Goal: Navigation & Orientation: Find specific page/section

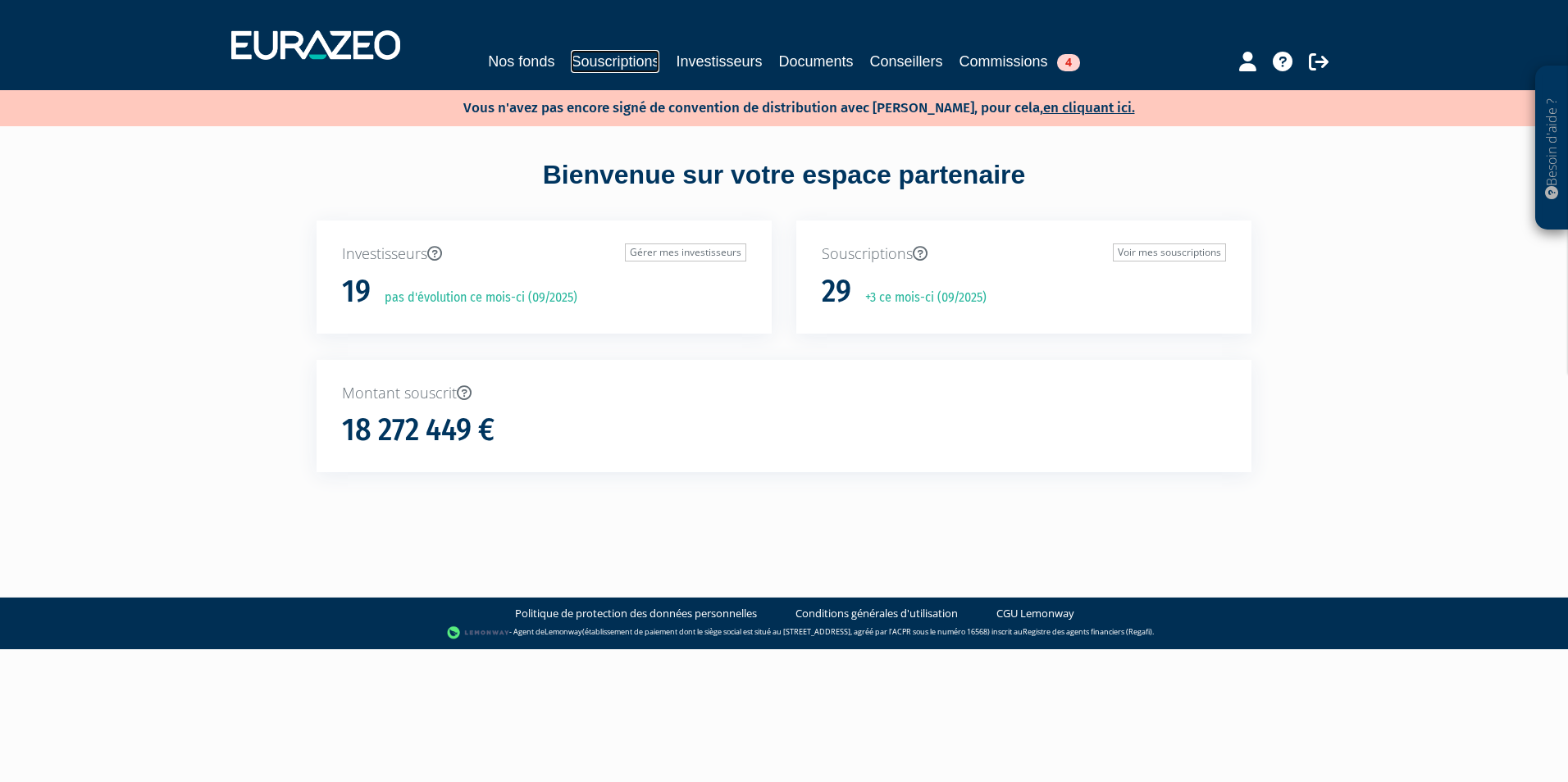
click at [588, 50] on link "Souscriptions" at bounding box center [615, 61] width 89 height 23
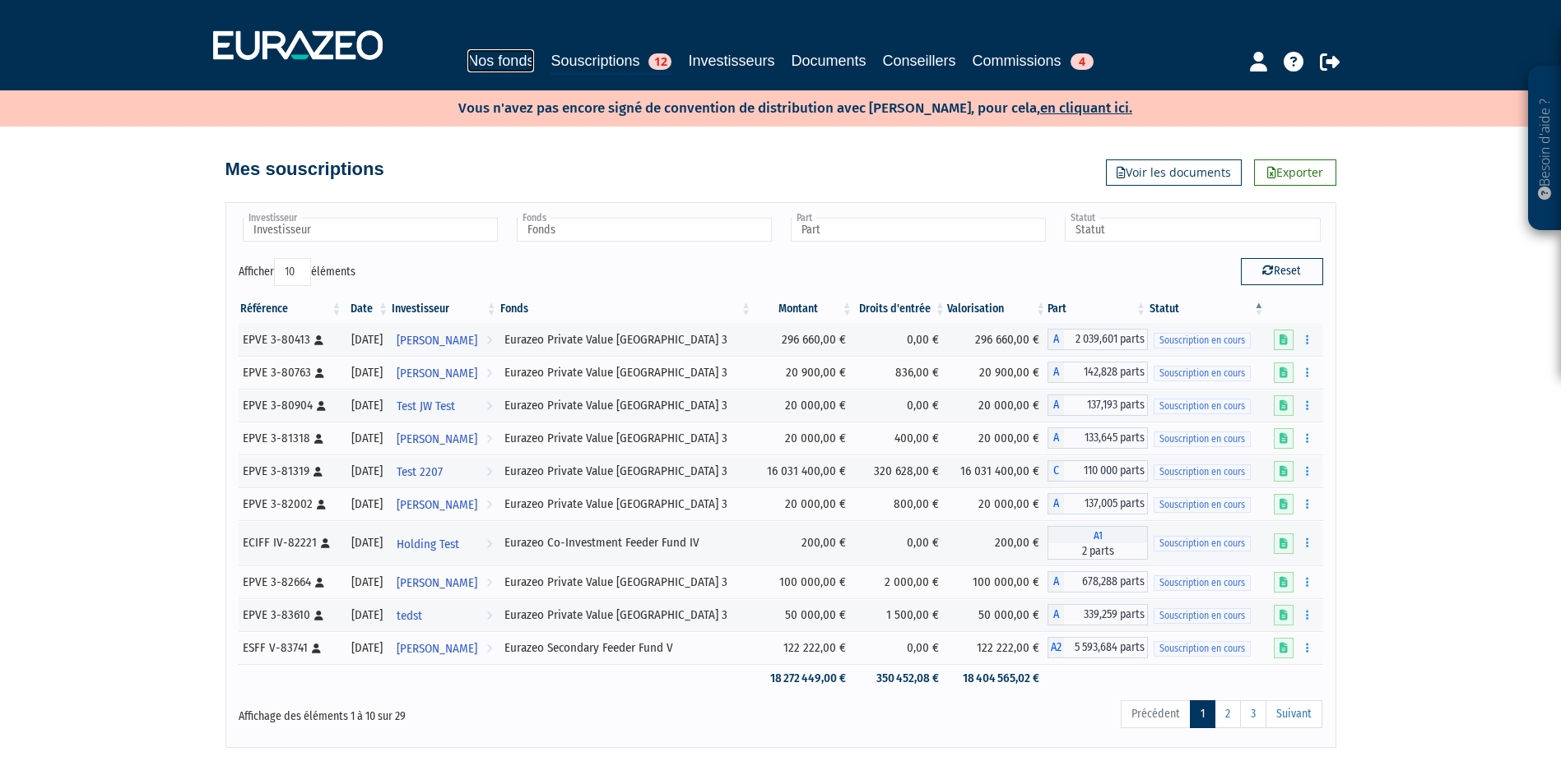
click at [472, 56] on link "Nos fonds" at bounding box center [500, 61] width 67 height 23
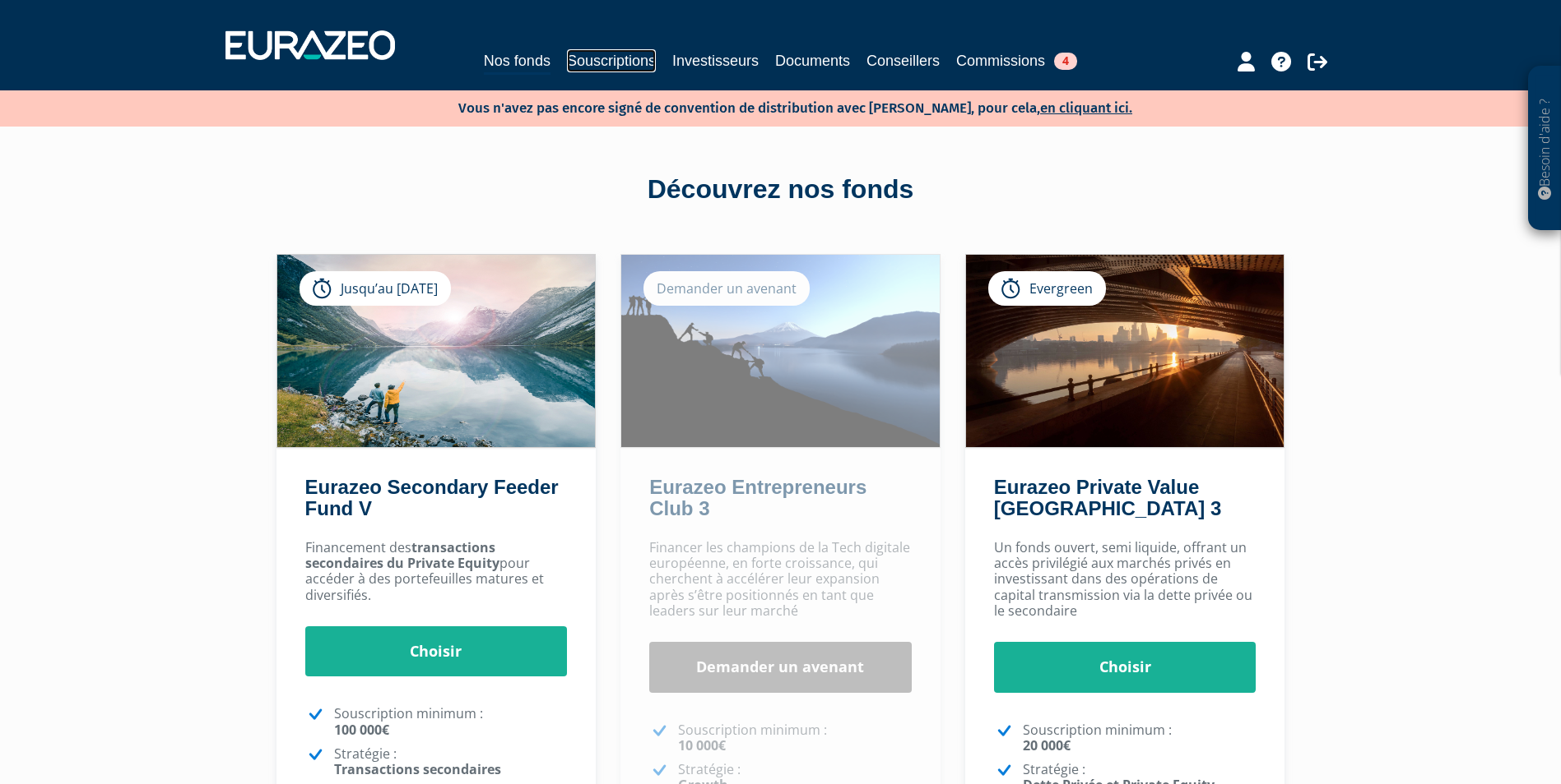
click at [582, 56] on link "Souscriptions" at bounding box center [611, 61] width 89 height 23
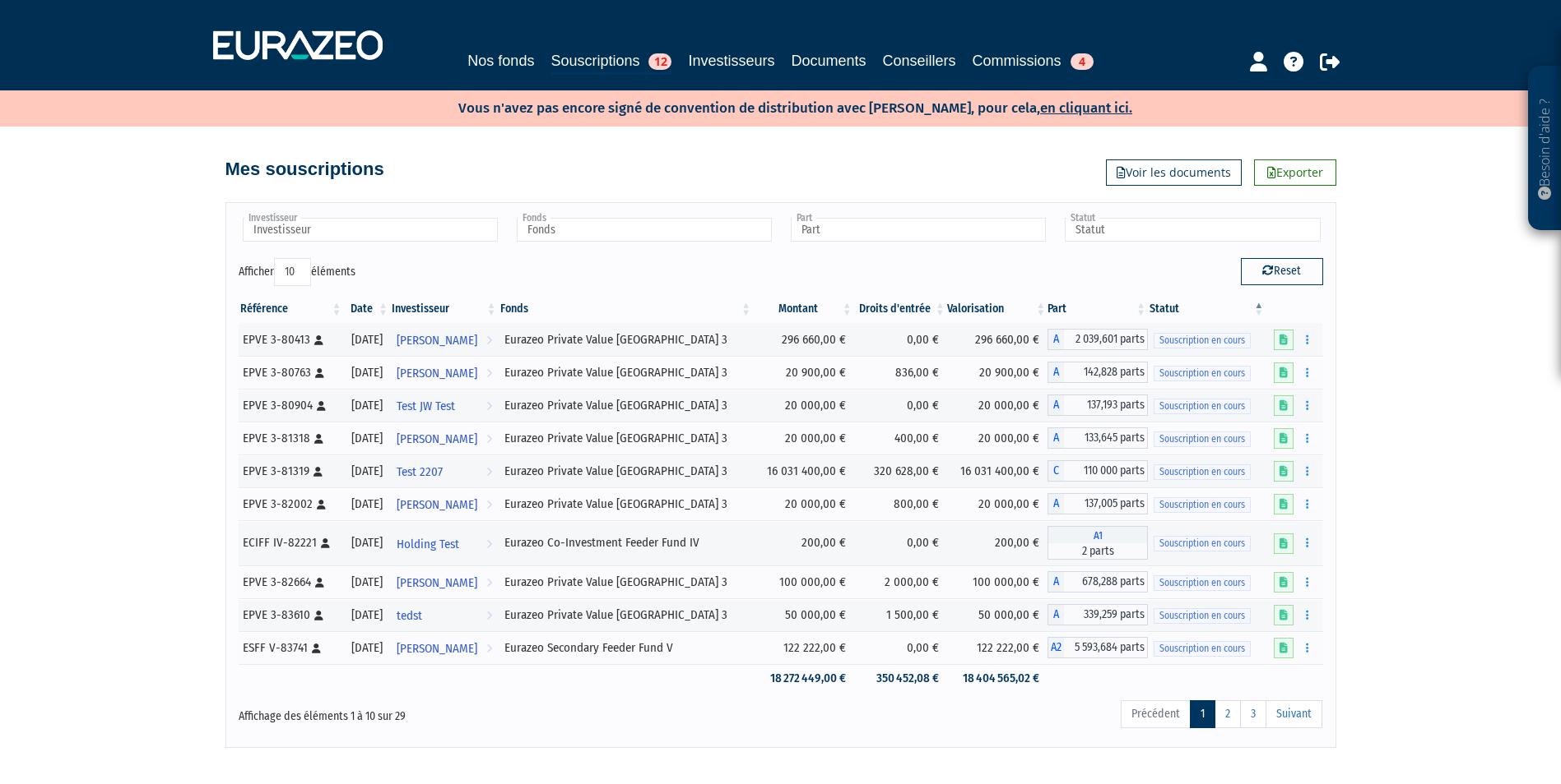
scroll to position [84, 0]
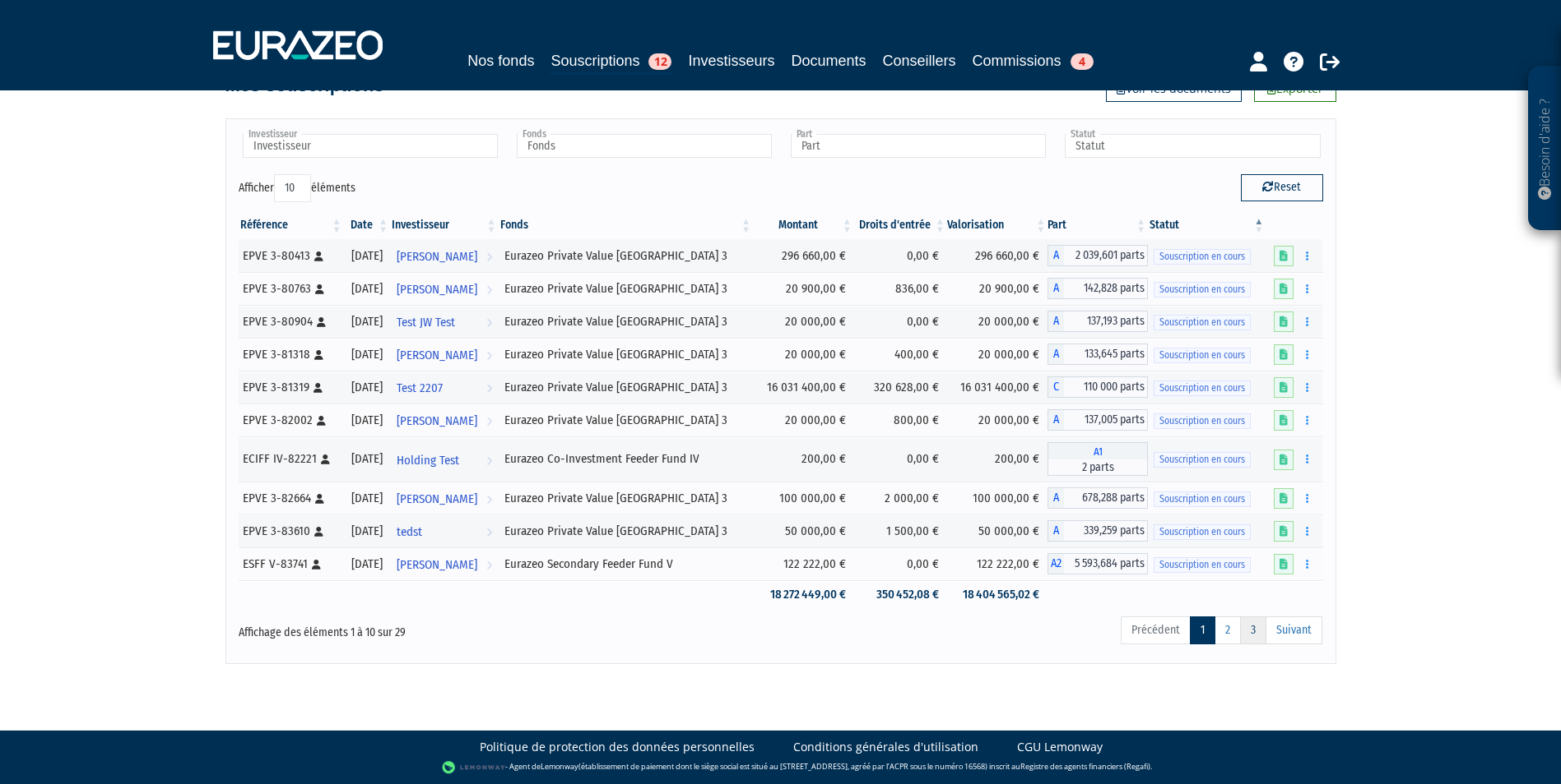
click at [1248, 619] on link "3" at bounding box center [1252, 631] width 26 height 28
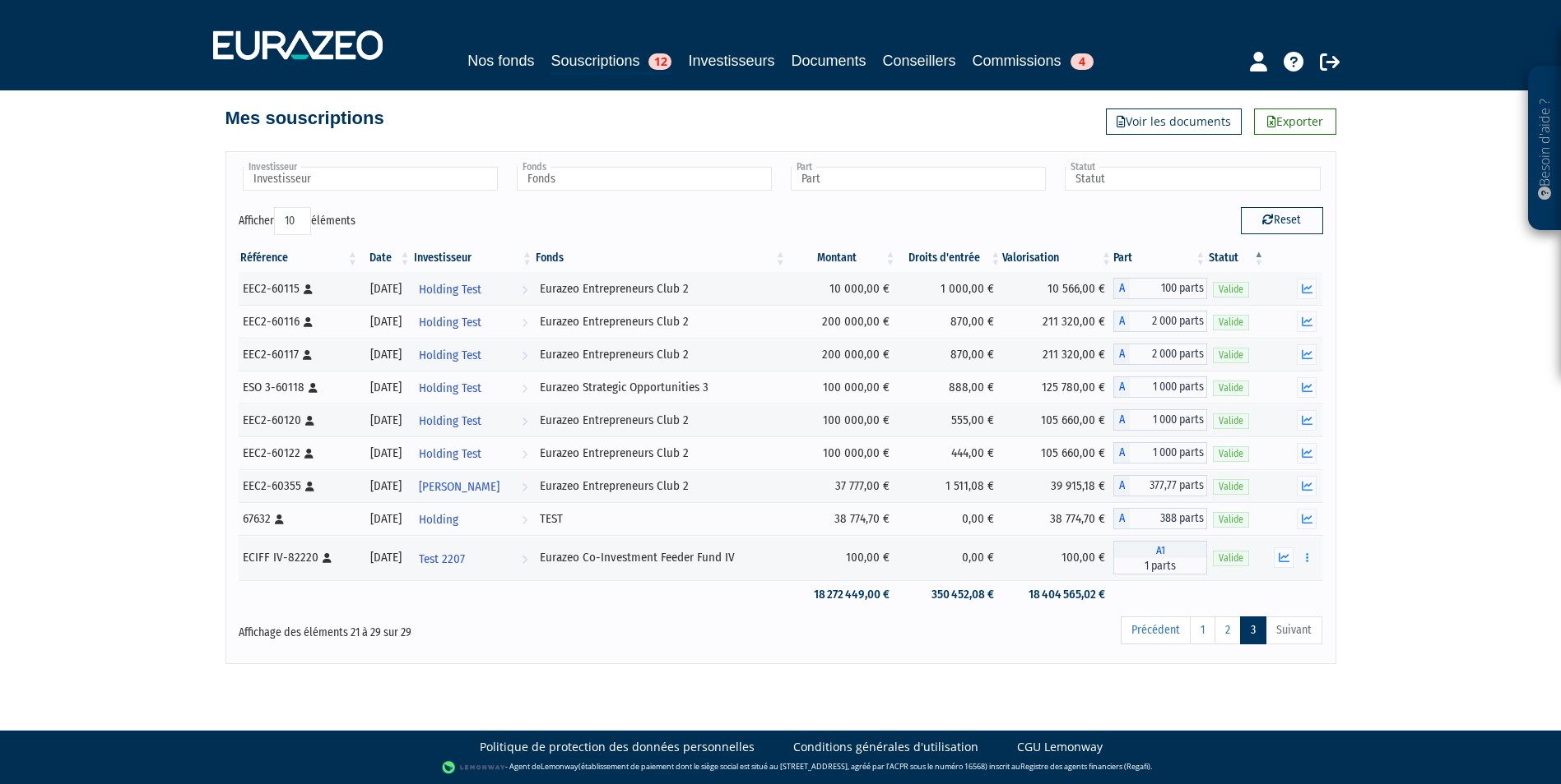
scroll to position [22, 0]
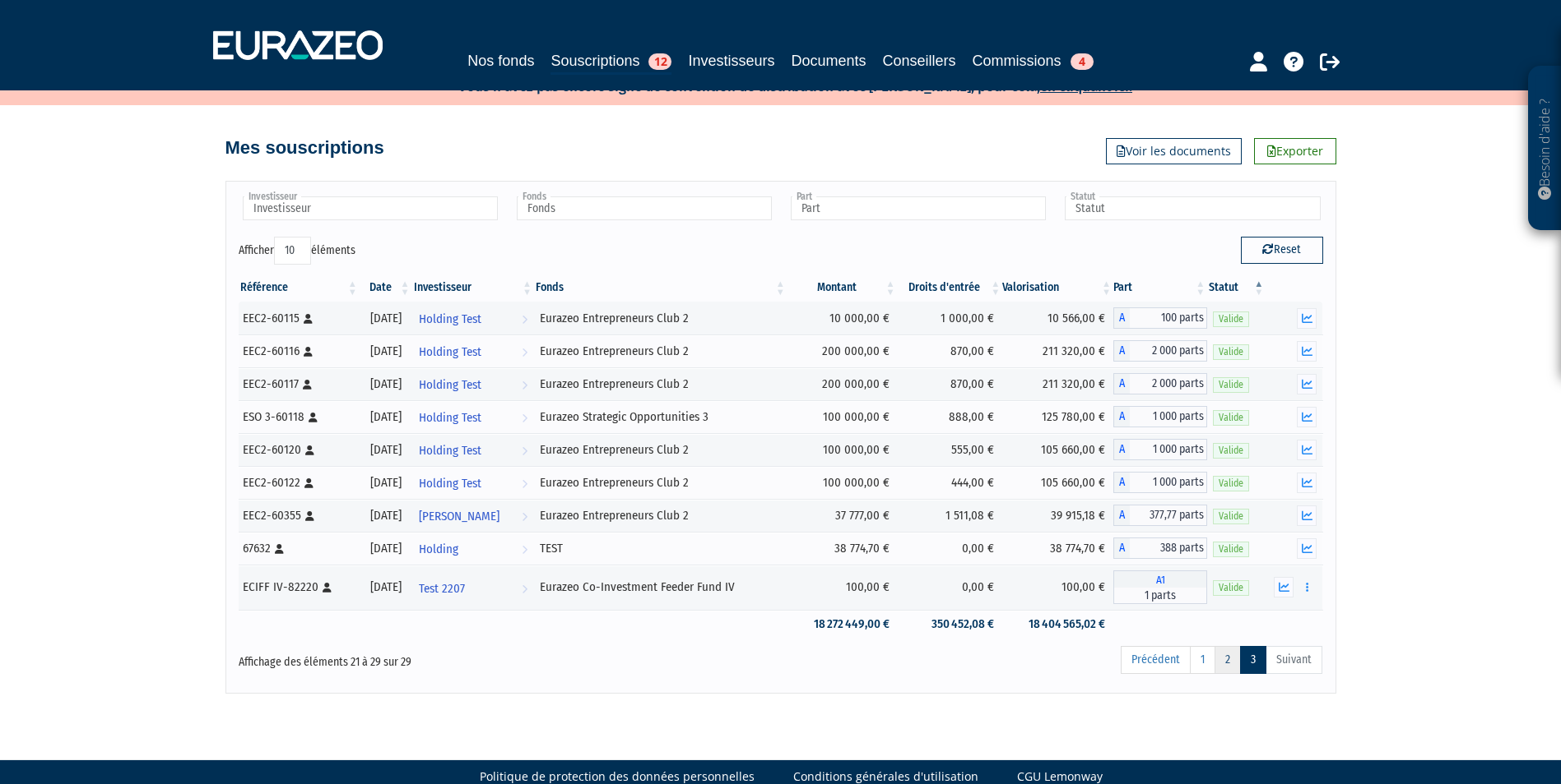
click at [1231, 663] on link "2" at bounding box center [1227, 660] width 26 height 28
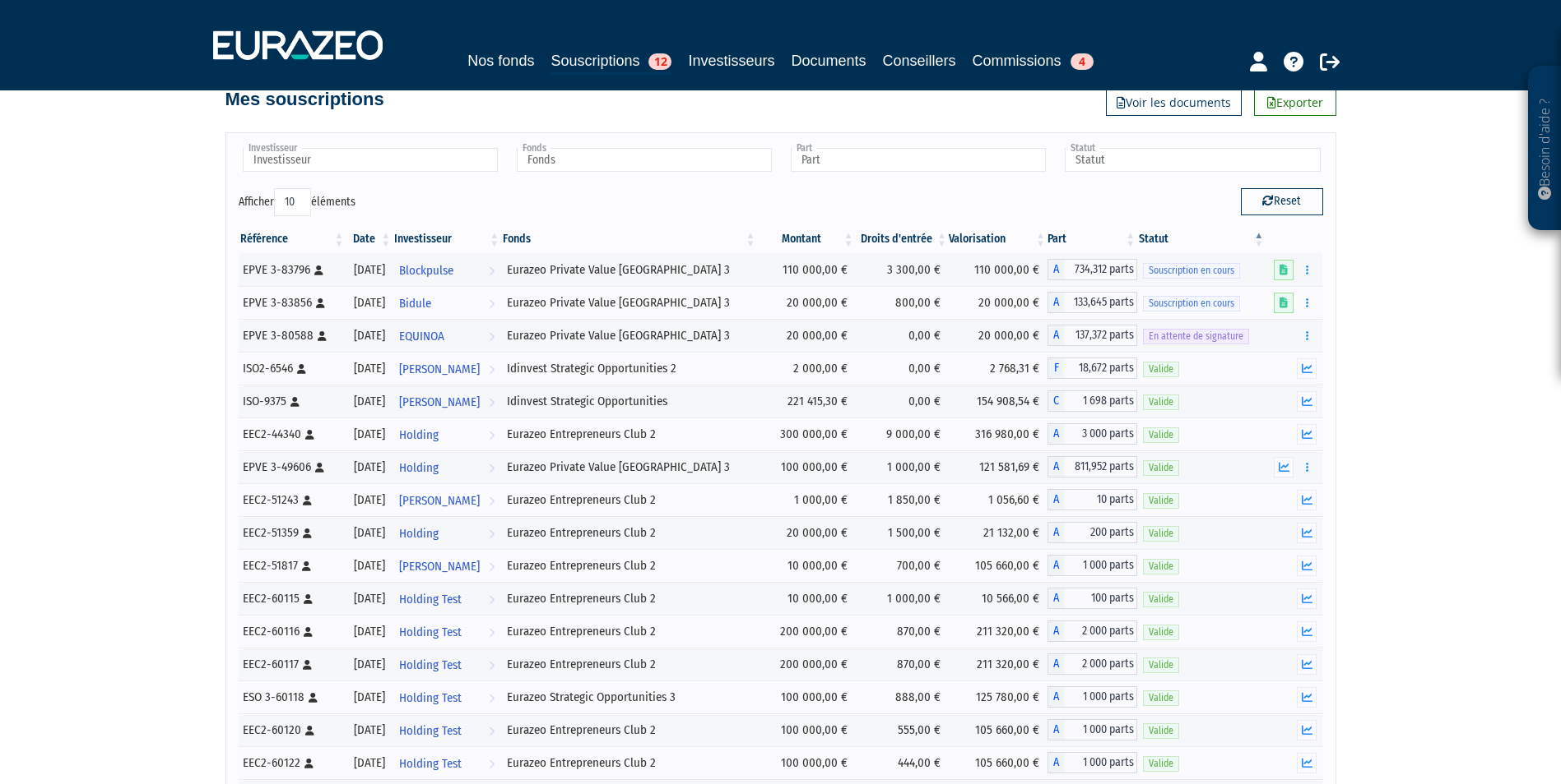
scroll to position [0, 0]
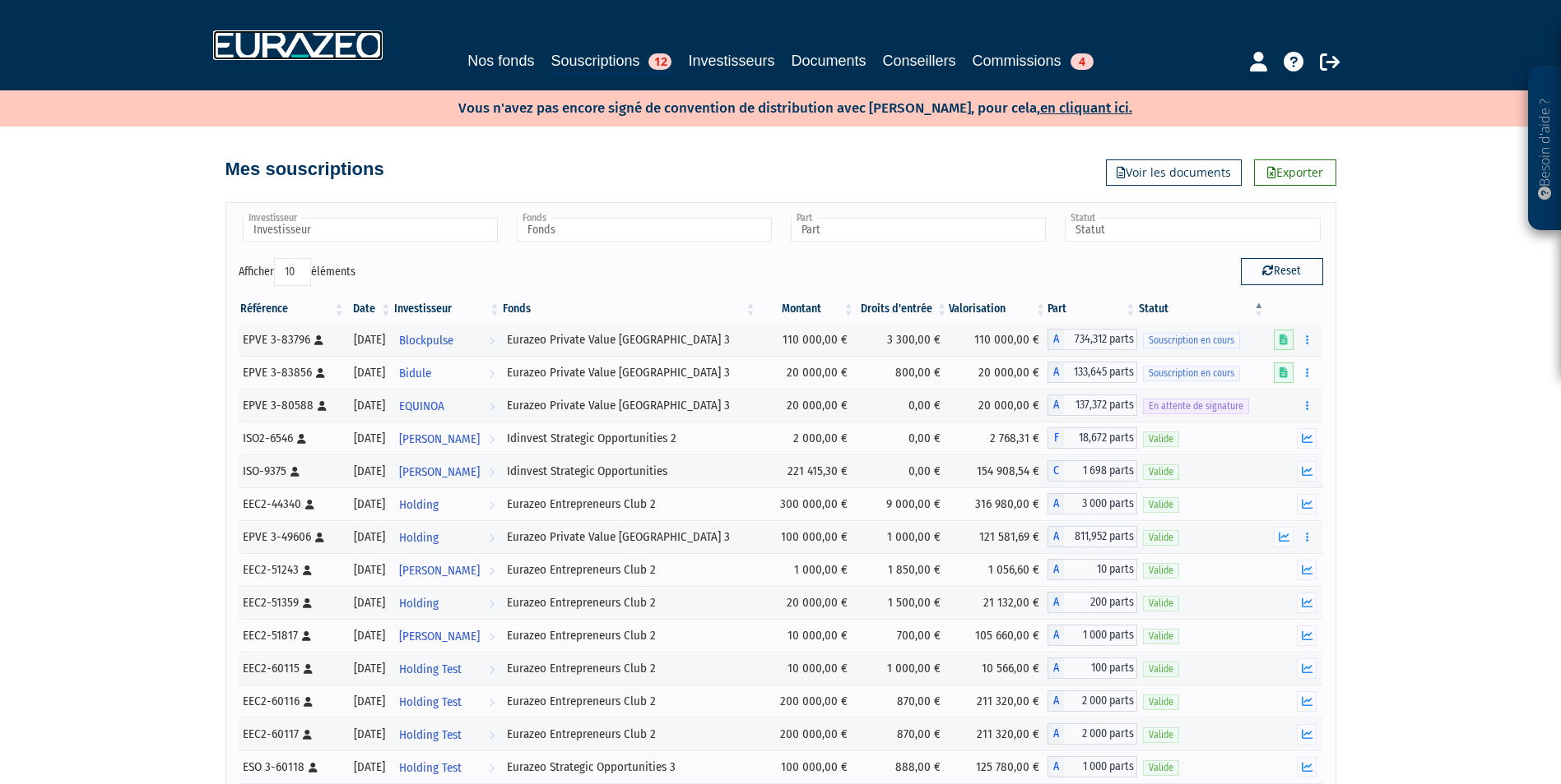
click at [284, 48] on img at bounding box center [298, 45] width 170 height 29
